Goal: Information Seeking & Learning: Learn about a topic

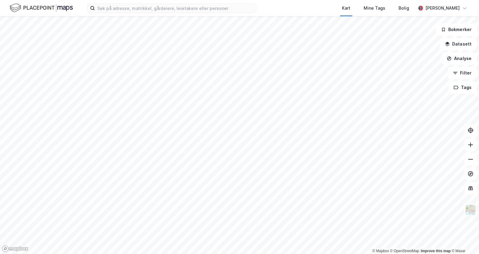
click at [208, 253] on html "Kart Mine Tags Bolig [PERSON_NAME] © Mapbox © OpenStreetMap Improve this map © …" at bounding box center [239, 127] width 479 height 254
